Goal: Task Accomplishment & Management: Manage account settings

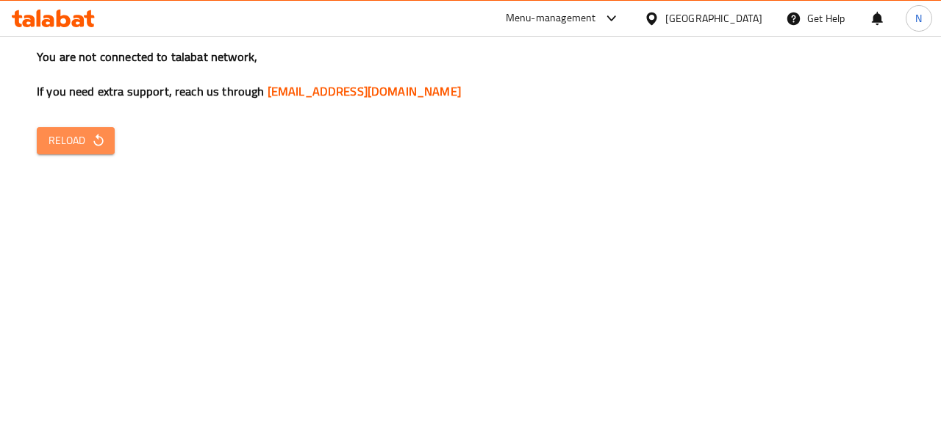
click at [68, 141] on span "Reload" at bounding box center [76, 141] width 54 height 18
click at [107, 147] on button "Reload" at bounding box center [76, 140] width 78 height 27
click at [102, 136] on icon "button" at bounding box center [98, 140] width 15 height 15
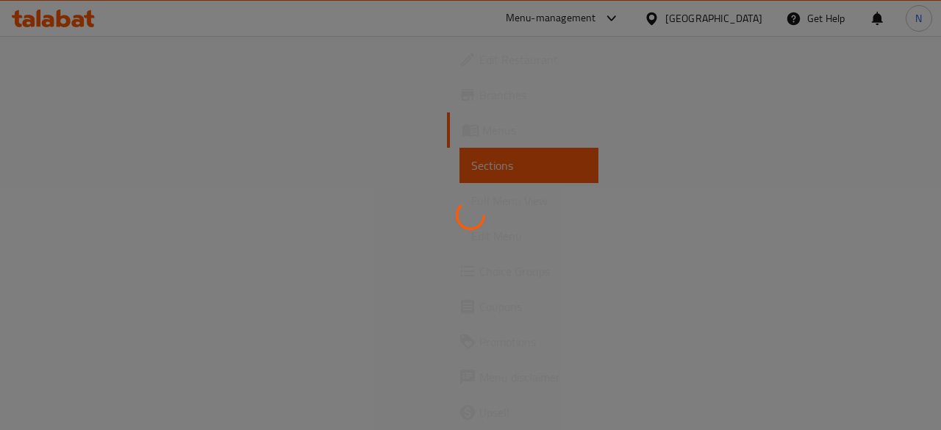
drag, startPoint x: 338, startPoint y: 210, endPoint x: 279, endPoint y: 183, distance: 64.8
click at [338, 210] on div at bounding box center [470, 215] width 941 height 430
click at [76, 52] on div at bounding box center [470, 215] width 941 height 430
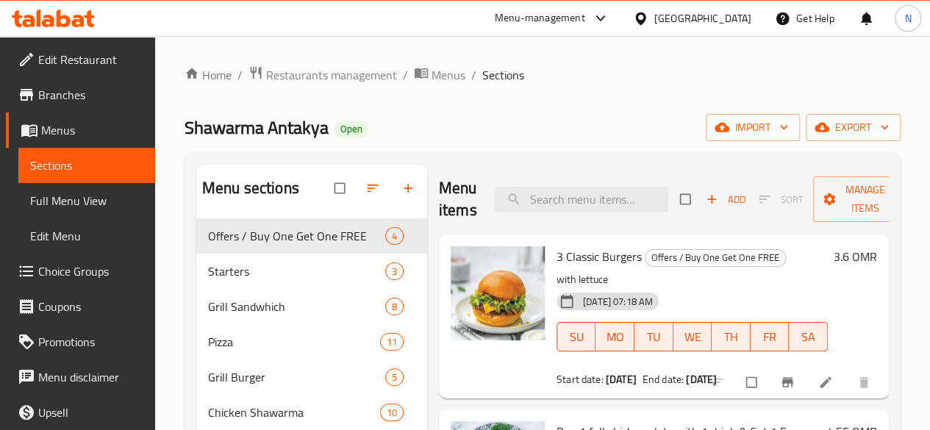
click at [93, 57] on span "Edit Restaurant" at bounding box center [90, 60] width 105 height 18
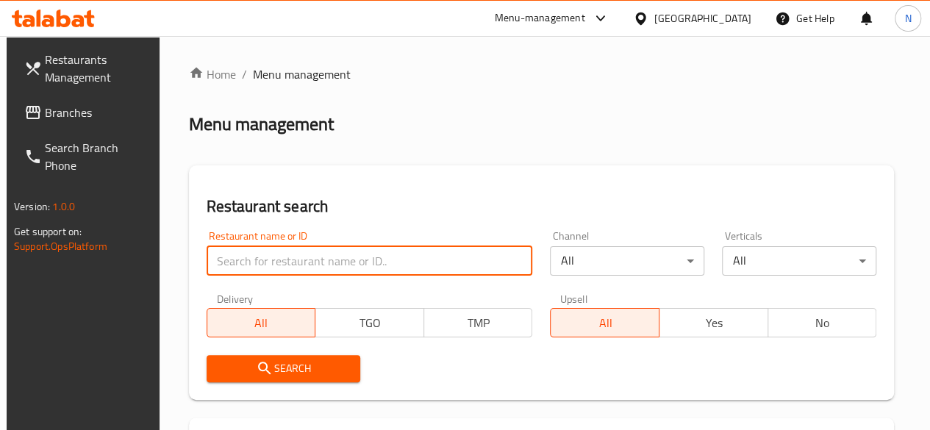
click at [232, 259] on input "search" at bounding box center [370, 260] width 326 height 29
click at [237, 256] on input "search" at bounding box center [370, 260] width 326 height 29
type input "reel"
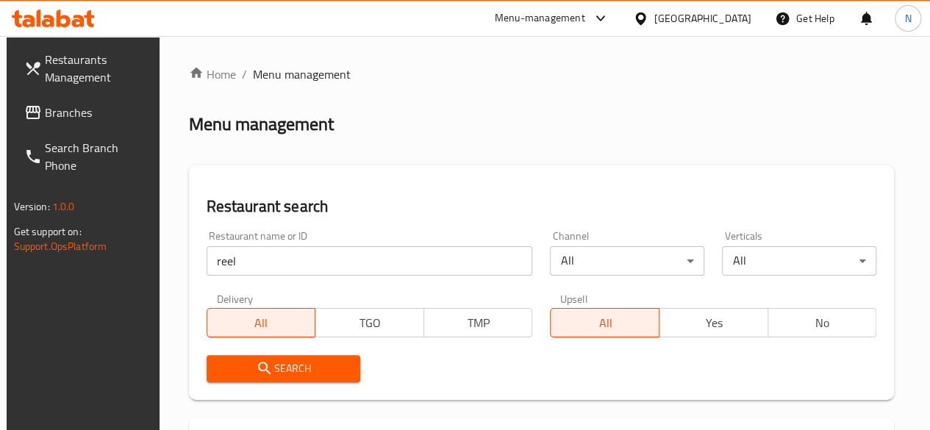
click at [274, 377] on span "Search" at bounding box center [283, 369] width 131 height 18
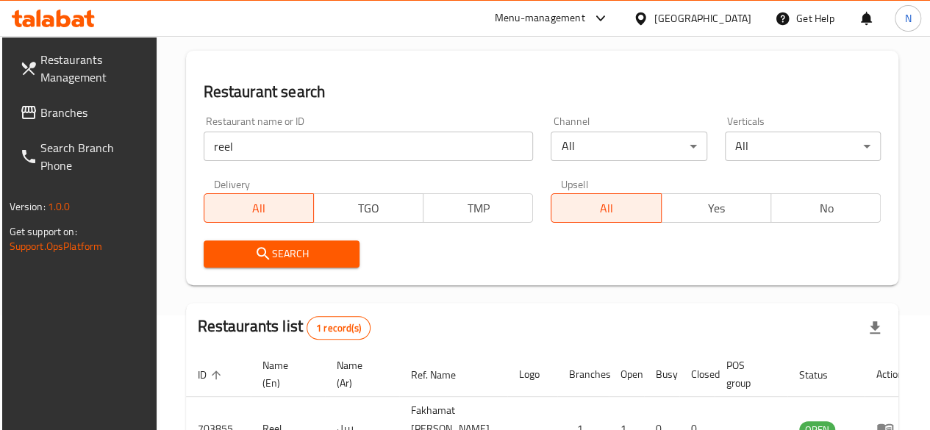
scroll to position [226, 0]
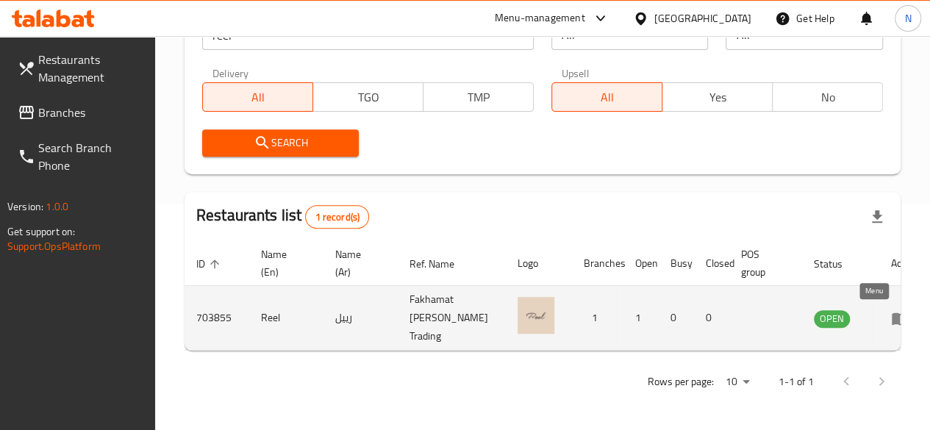
click at [892, 324] on icon "enhanced table" at bounding box center [900, 319] width 16 height 13
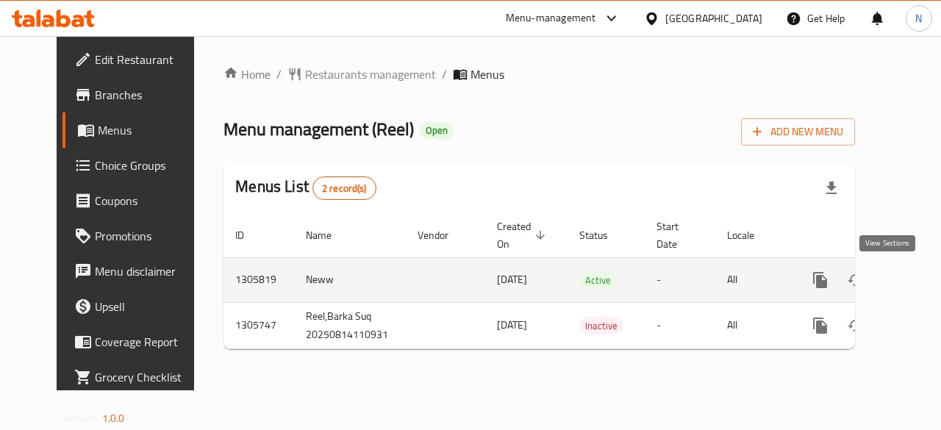
click at [920, 285] on icon "enhanced table" at bounding box center [926, 280] width 13 height 13
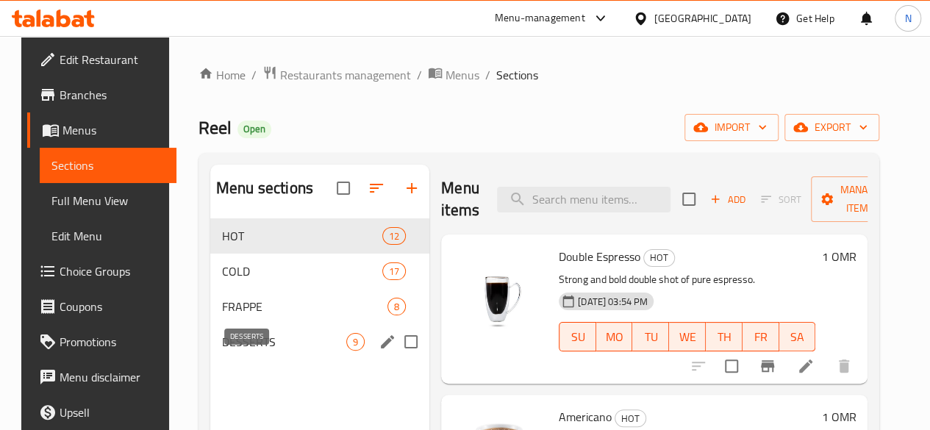
click at [229, 351] on span "DESSERTS" at bounding box center [284, 342] width 124 height 18
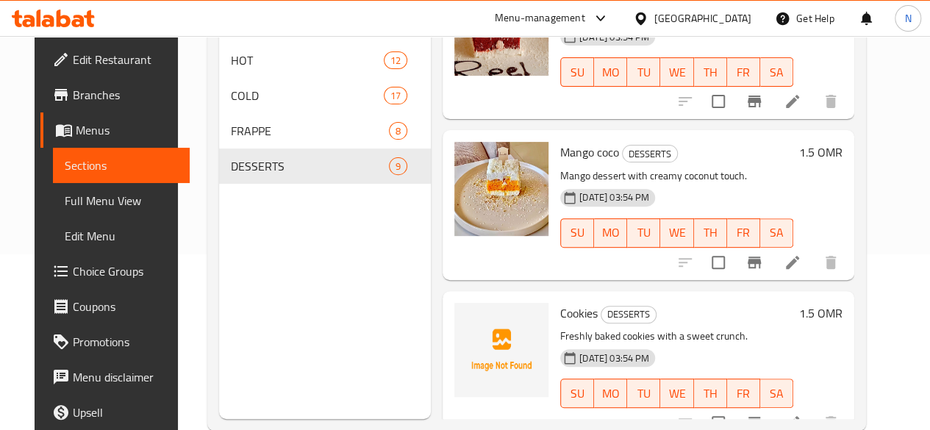
scroll to position [206, 0]
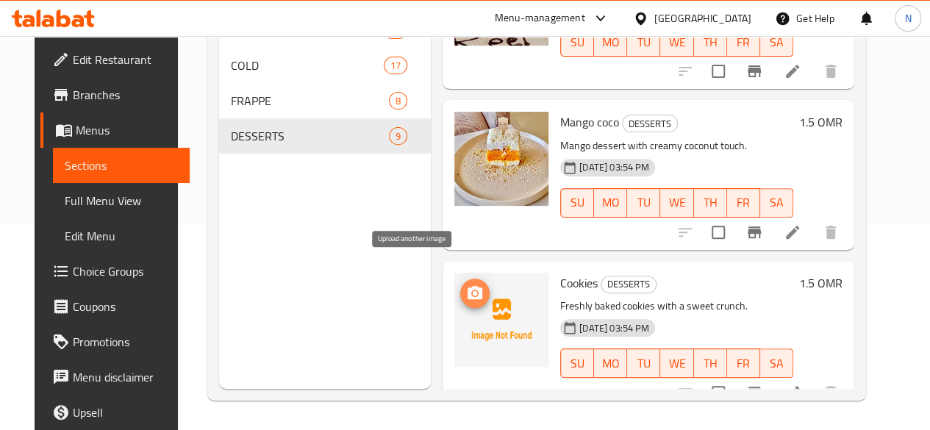
click at [473, 290] on circle "upload picture" at bounding box center [475, 292] width 4 height 4
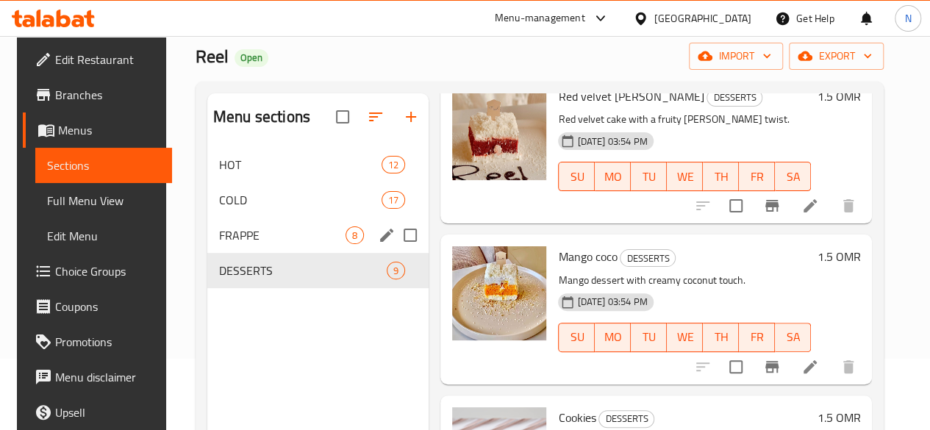
scroll to position [0, 0]
